Goal: Check status: Check status

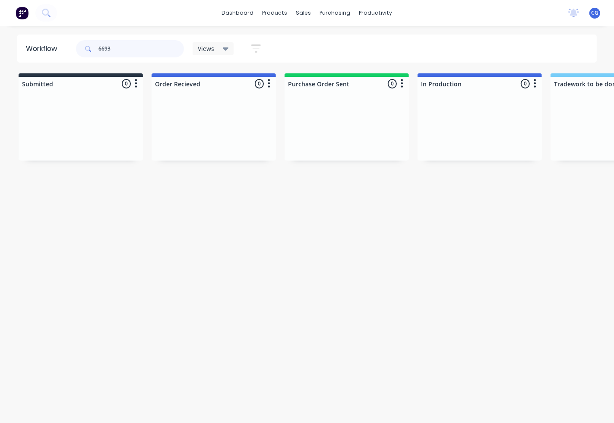
click at [108, 51] on input "6693" at bounding box center [141, 48] width 86 height 17
click at [123, 56] on input "6693" at bounding box center [141, 48] width 86 height 17
type input "6679"
click at [223, 124] on p "[PERSON_NAME] Builders Pty Ltd" at bounding box center [213, 122] width 109 height 7
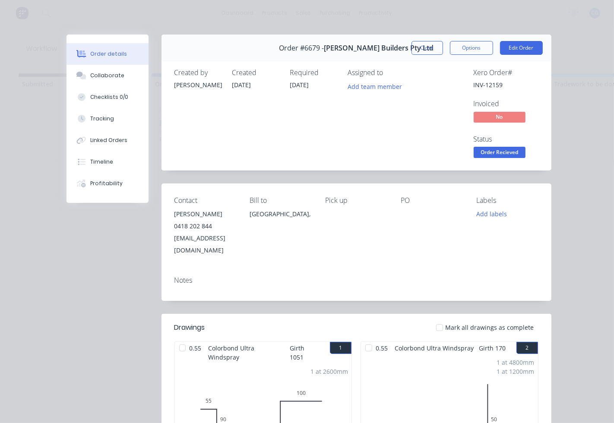
click at [437, 321] on div at bounding box center [439, 327] width 17 height 17
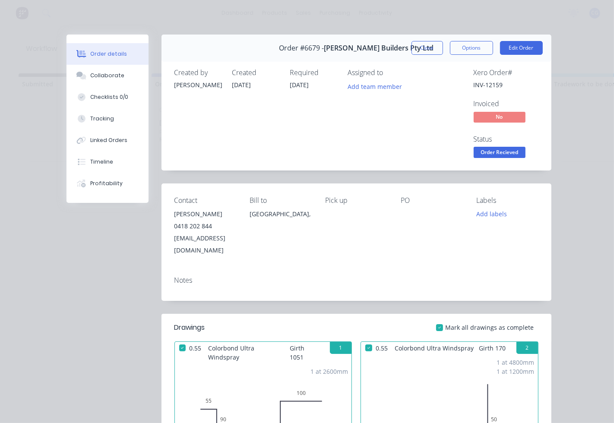
click at [502, 152] on span "Order Recieved" at bounding box center [500, 152] width 52 height 11
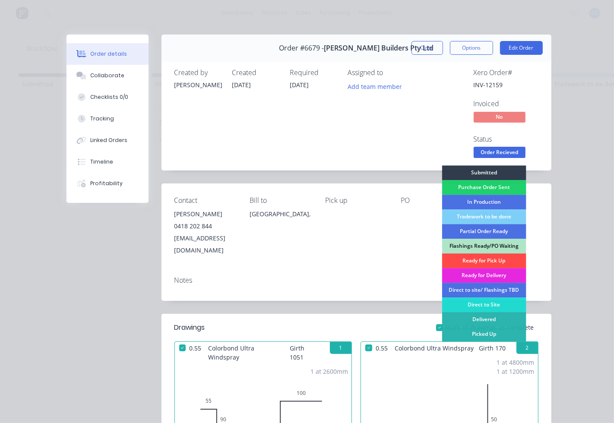
click at [480, 261] on div "Ready for Pick Up" at bounding box center [484, 260] width 84 height 15
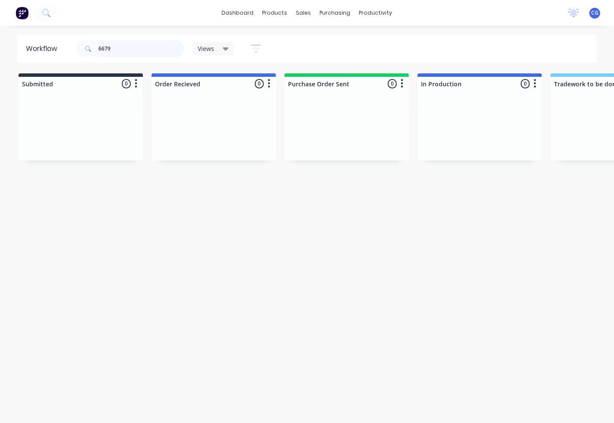
drag, startPoint x: 121, startPoint y: 48, endPoint x: 79, endPoint y: 48, distance: 42.8
click at [79, 48] on div "6679" at bounding box center [130, 48] width 108 height 17
click at [205, 133] on div "PO #" at bounding box center [213, 132] width 109 height 8
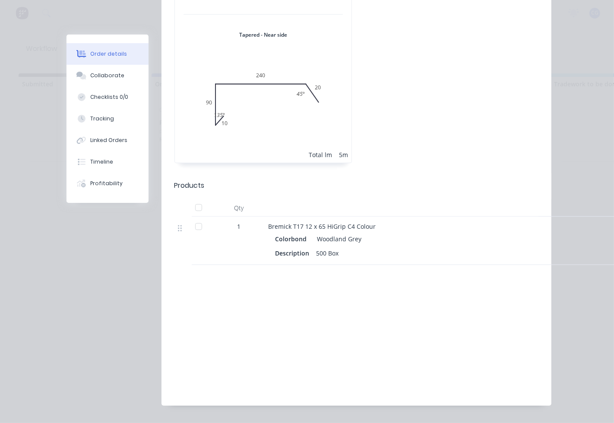
scroll to position [248, 0]
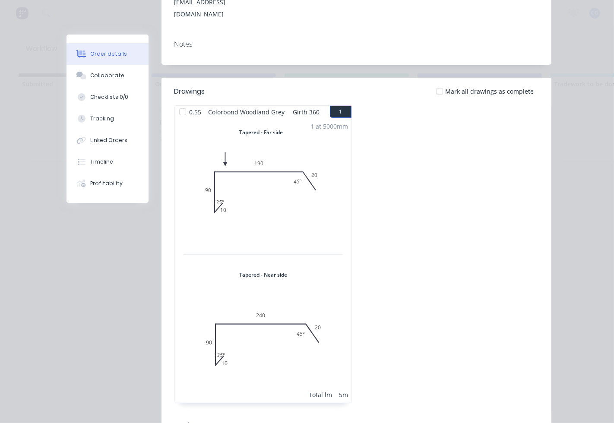
click at [437, 83] on div at bounding box center [439, 91] width 17 height 17
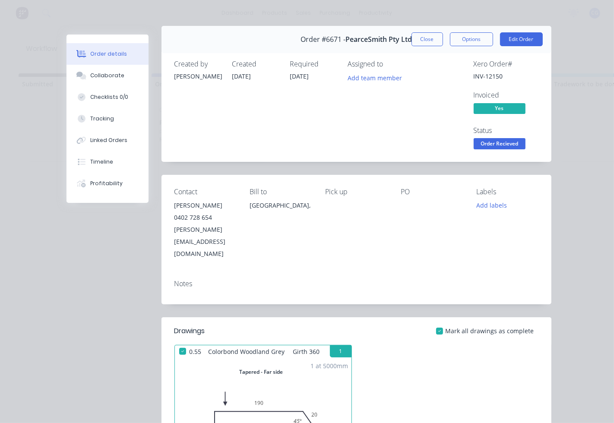
click at [492, 147] on span "Order Recieved" at bounding box center [500, 143] width 52 height 11
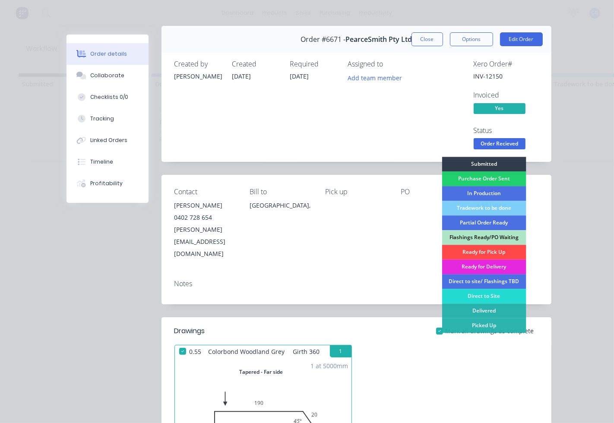
click at [476, 250] on div "Ready for Pick Up" at bounding box center [484, 252] width 84 height 15
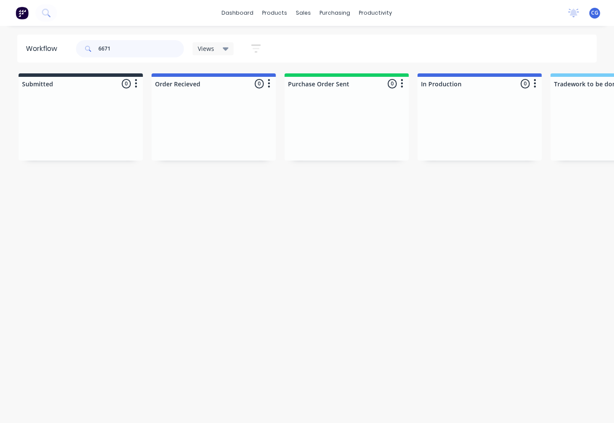
click at [126, 54] on input "6671" at bounding box center [141, 48] width 86 height 17
type input "6674"
click at [195, 129] on div "PO #" at bounding box center [213, 132] width 109 height 8
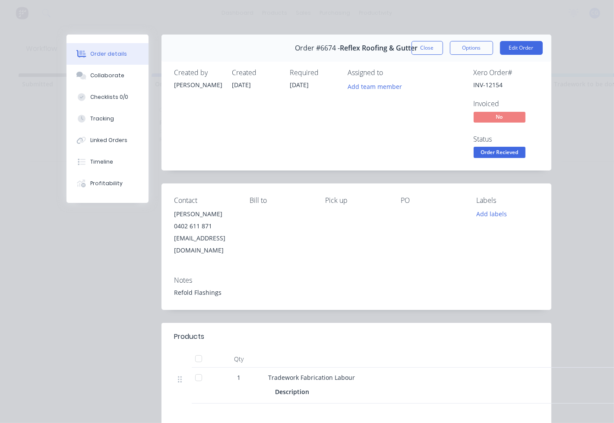
click at [198, 369] on div at bounding box center [198, 377] width 17 height 17
click at [516, 153] on span "Order Recieved" at bounding box center [500, 152] width 52 height 11
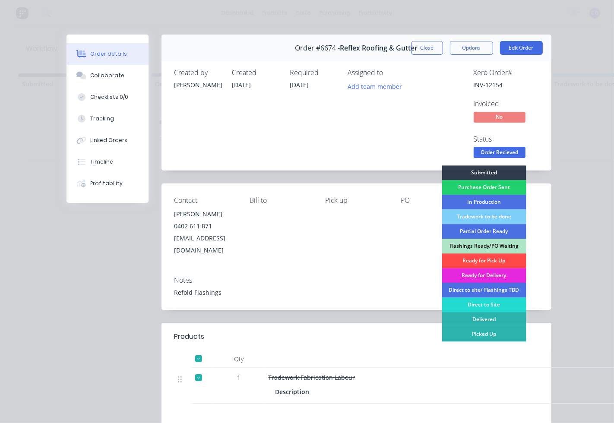
click at [478, 264] on div "Ready for Pick Up" at bounding box center [484, 260] width 84 height 15
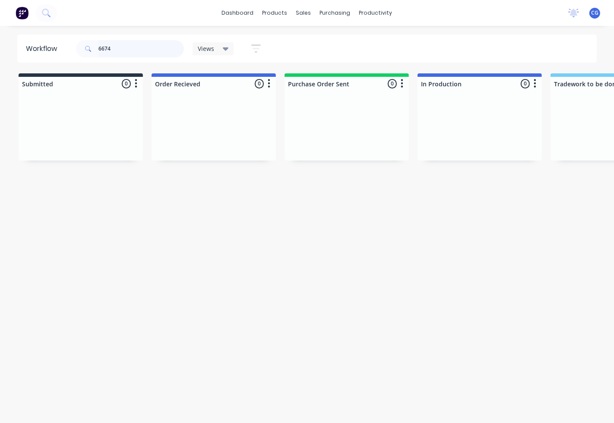
drag, startPoint x: 159, startPoint y: 50, endPoint x: 0, endPoint y: 41, distance: 159.2
click at [0, 41] on div "Workflow 6674 Views Save new view None (Default) edit Show/Hide statuses Show l…" at bounding box center [307, 49] width 614 height 28
